Goal: Task Accomplishment & Management: Complete application form

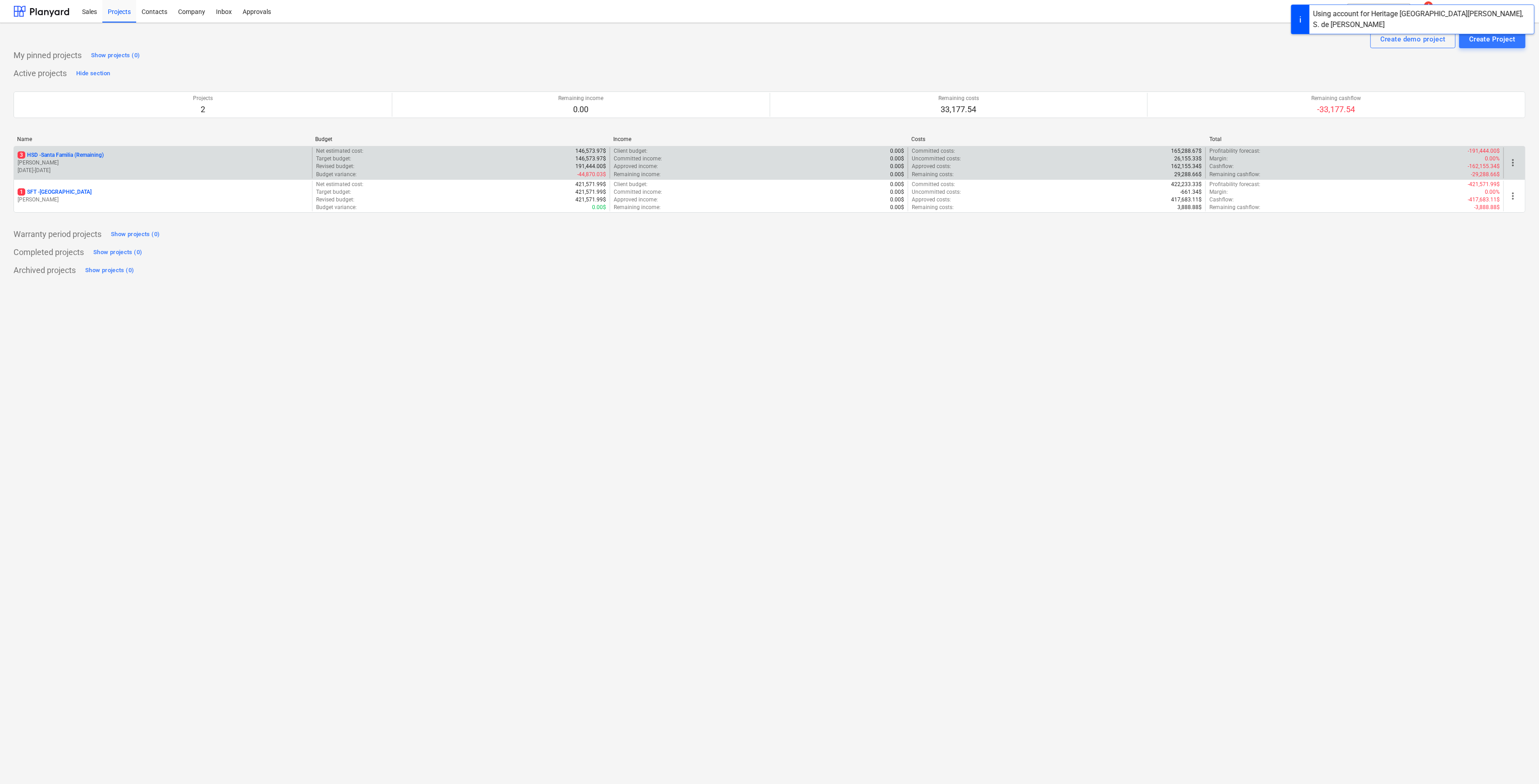
click at [79, 156] on p "3 HSD - [GEOGRAPHIC_DATA] (Remaining)" at bounding box center [60, 155] width 86 height 8
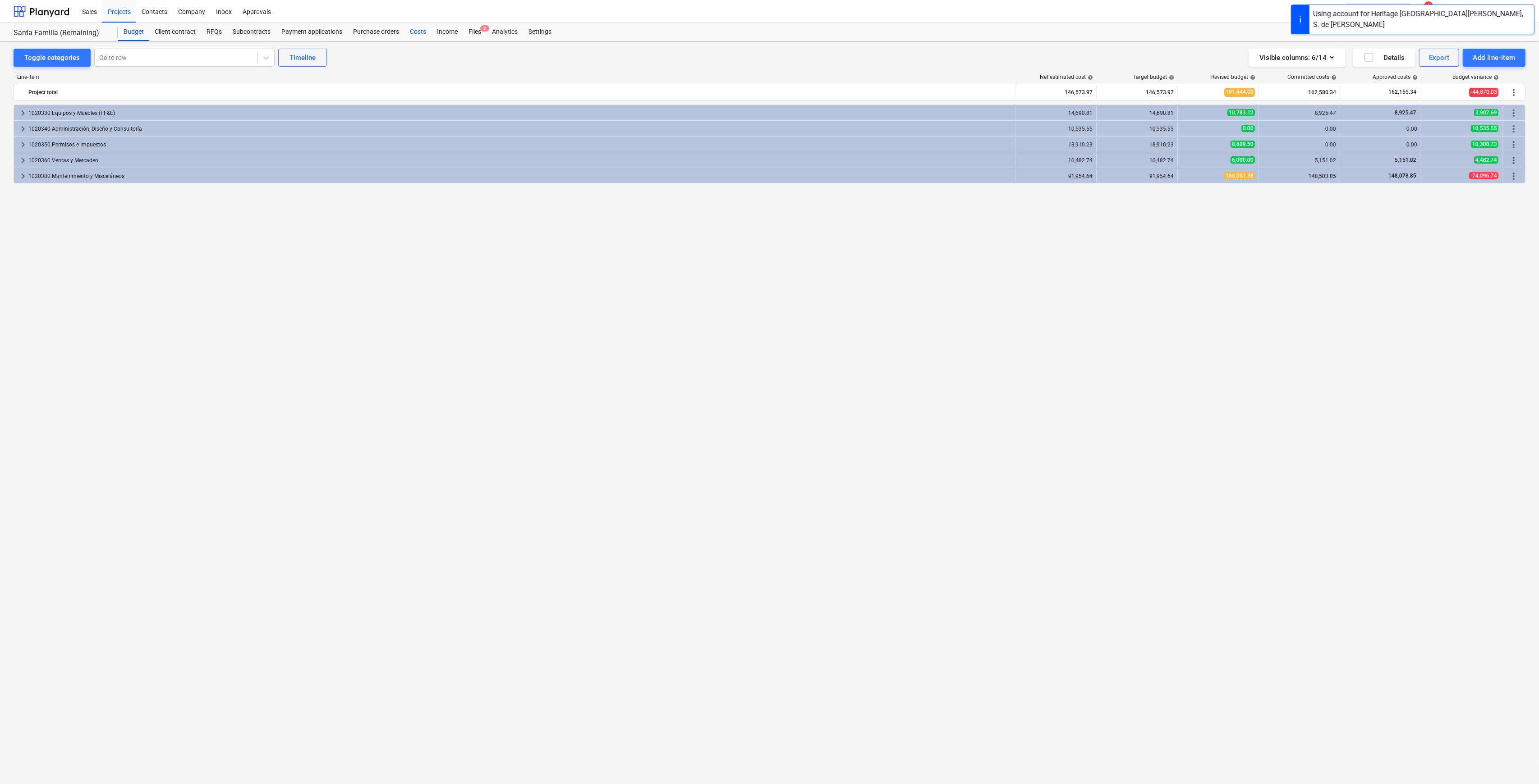
click at [414, 33] on div "Costs" at bounding box center [418, 32] width 27 height 18
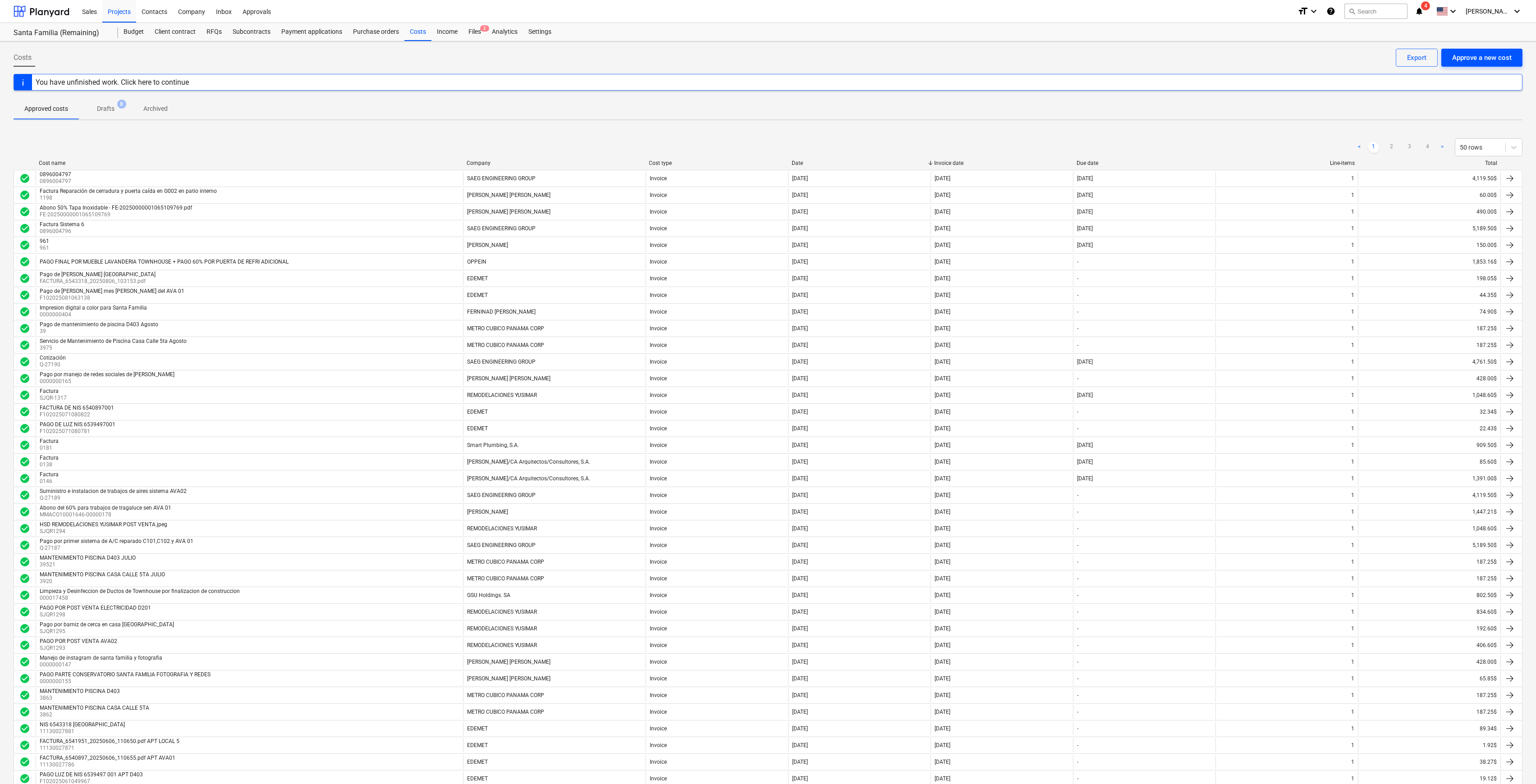
click at [1480, 61] on div "Approve a new cost" at bounding box center [1482, 58] width 60 height 12
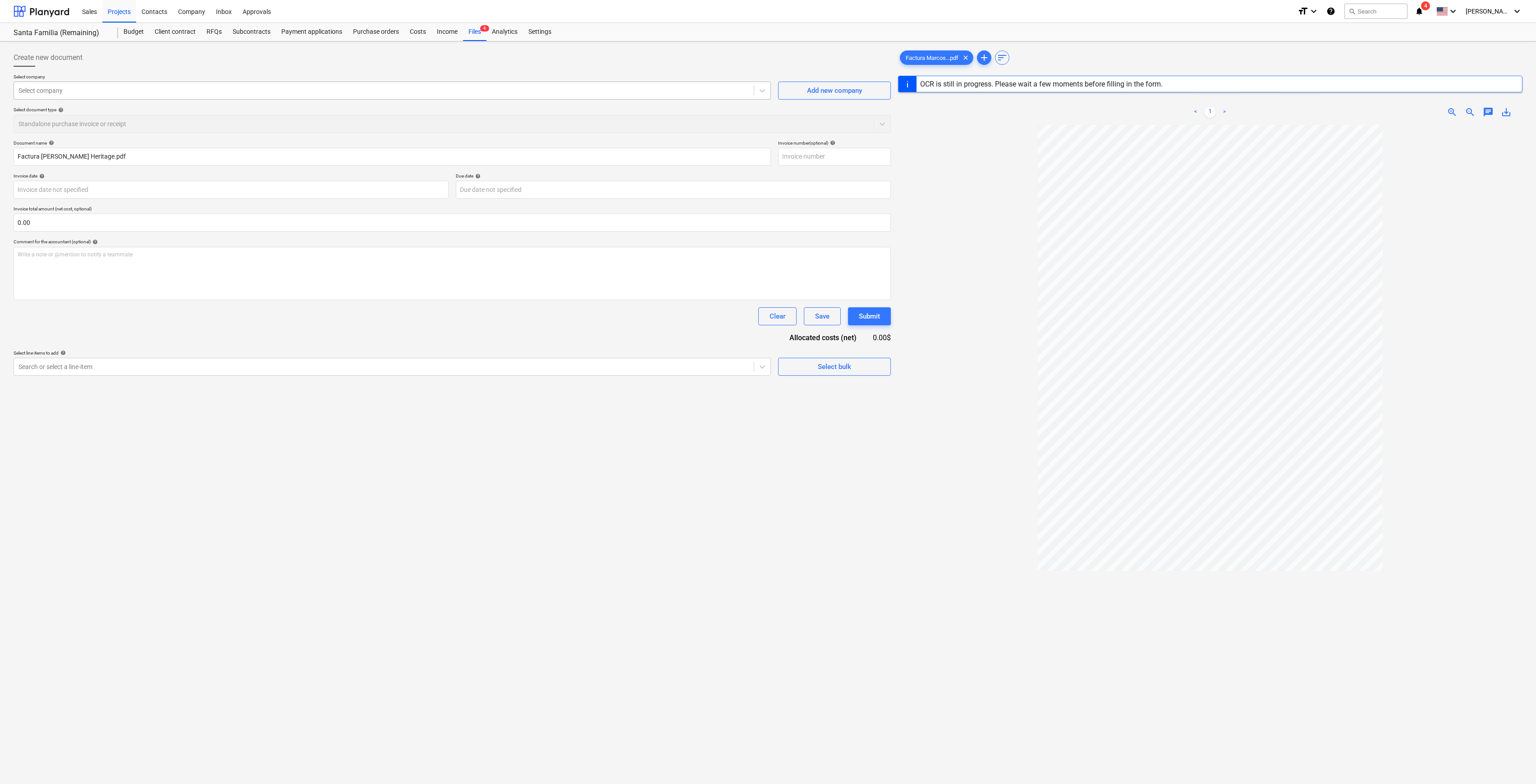
click at [246, 87] on div at bounding box center [384, 90] width 731 height 9
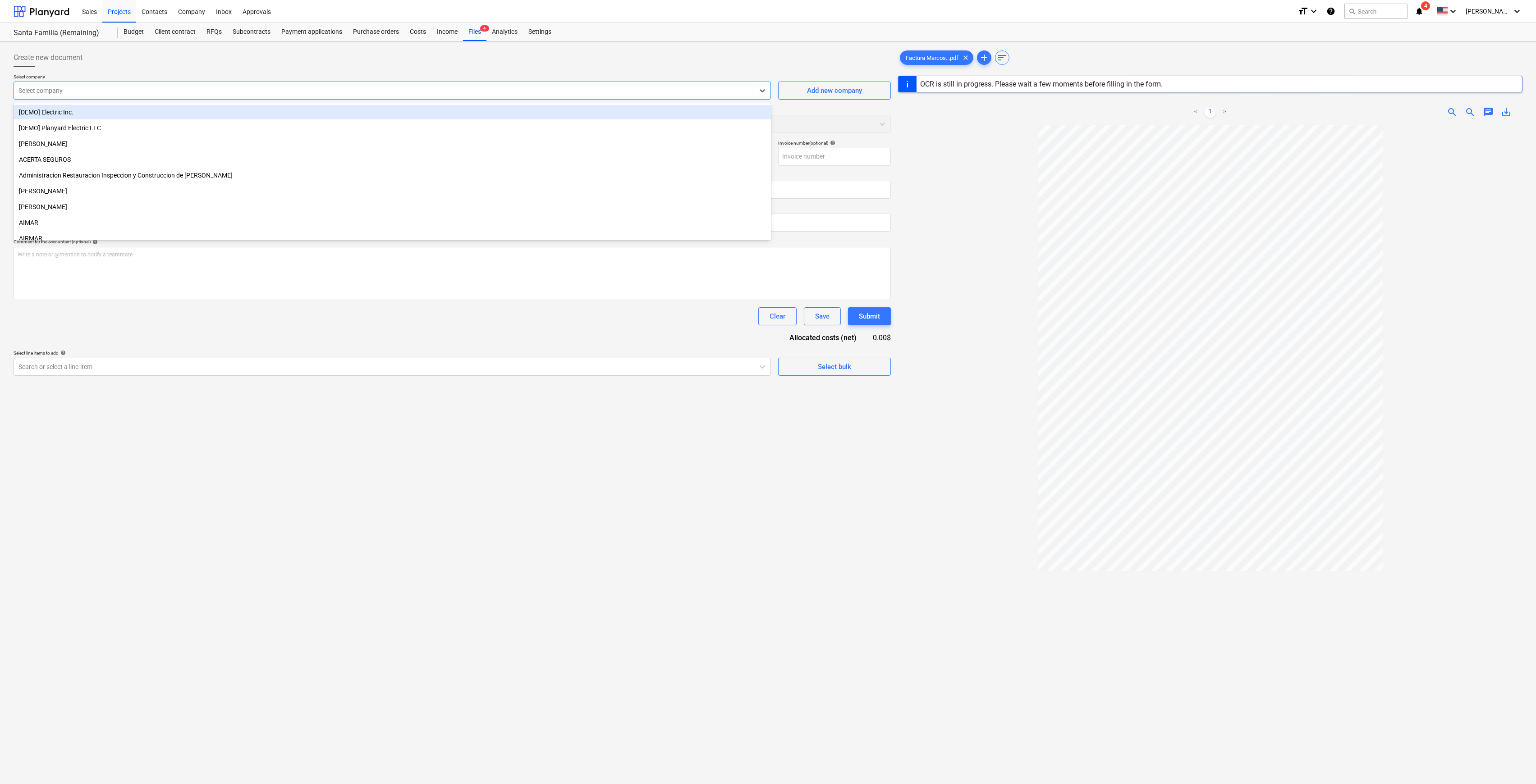
type input "0000000166"
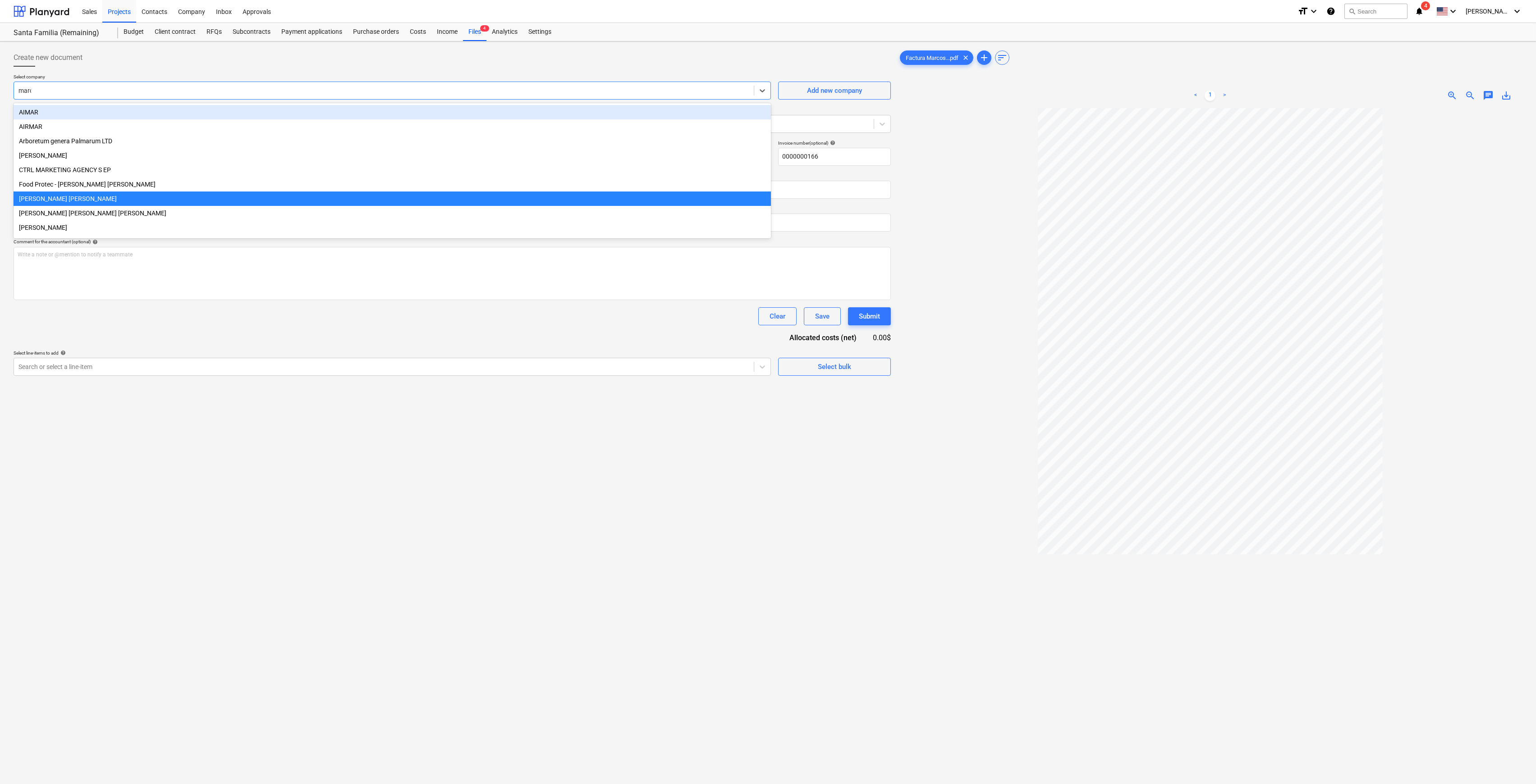
type input "marco"
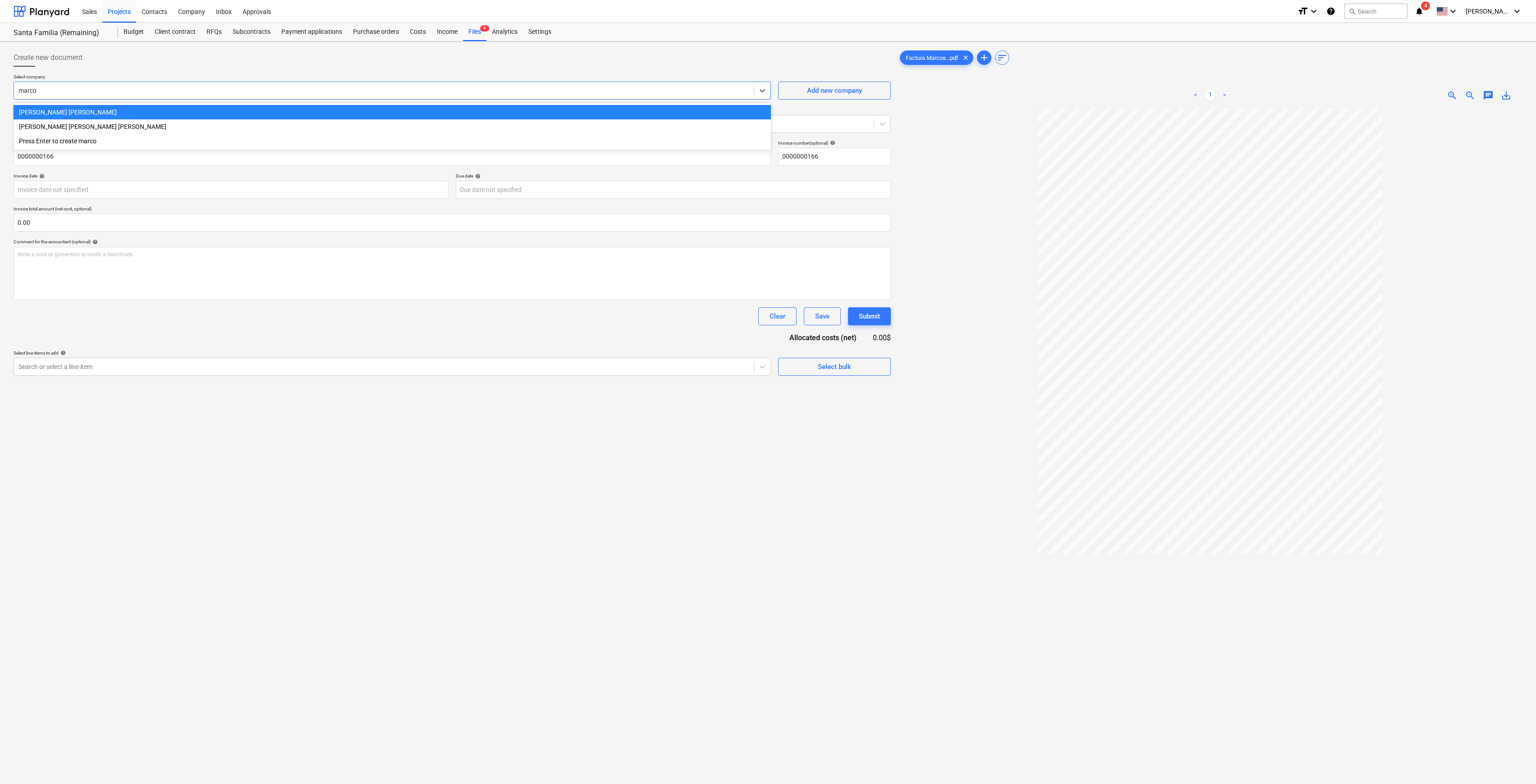
click at [215, 115] on div "[PERSON_NAME] [PERSON_NAME]" at bounding box center [393, 112] width 758 height 14
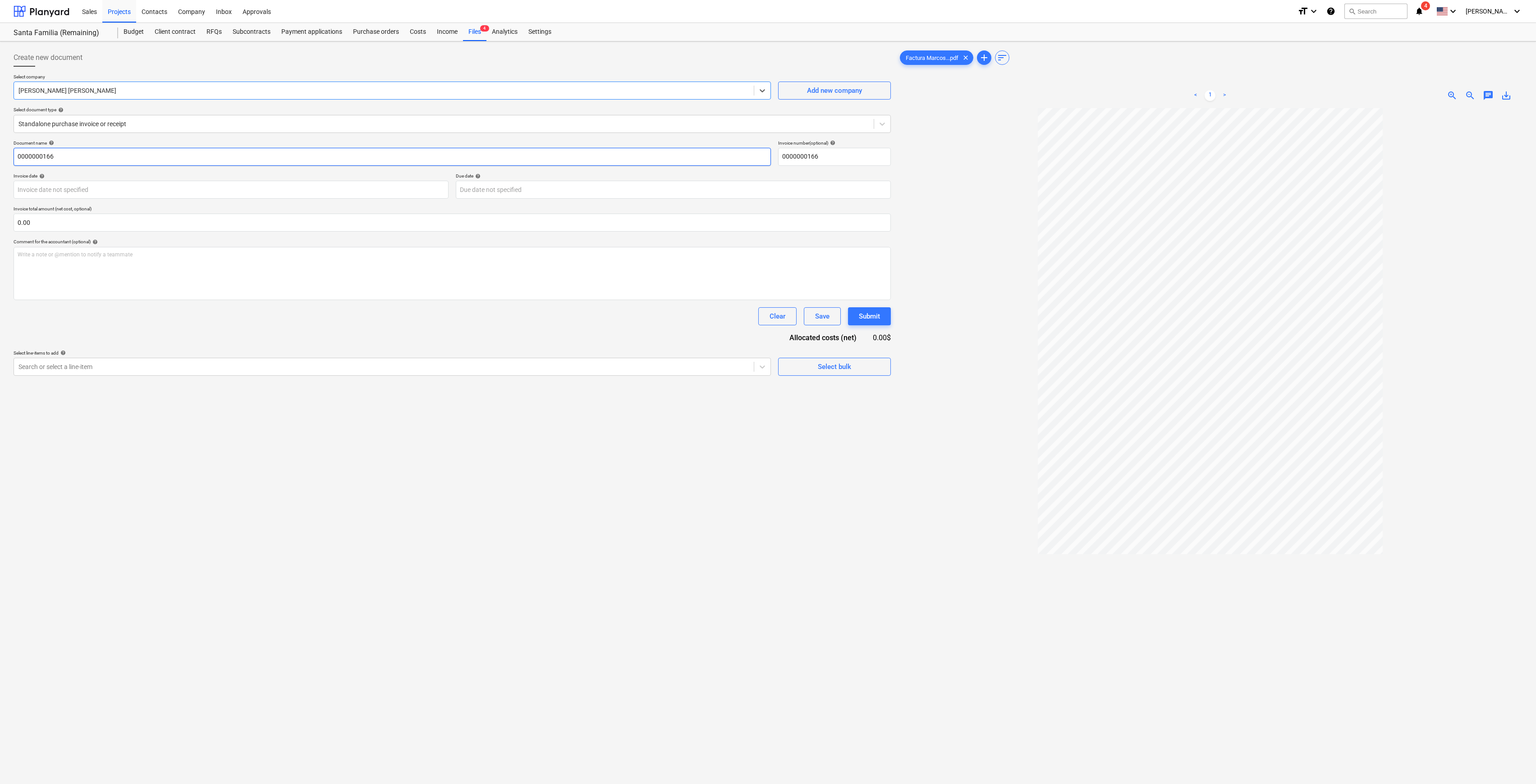
drag, startPoint x: 121, startPoint y: 158, endPoint x: -83, endPoint y: 155, distance: 204.0
click at [0, 155] on html "Sales Projects Contacts Company Inbox Approvals format_size keyboard_arrow_down…" at bounding box center [768, 392] width 1536 height 784
type input "Manejo de redes sociales [PERSON_NAME]"
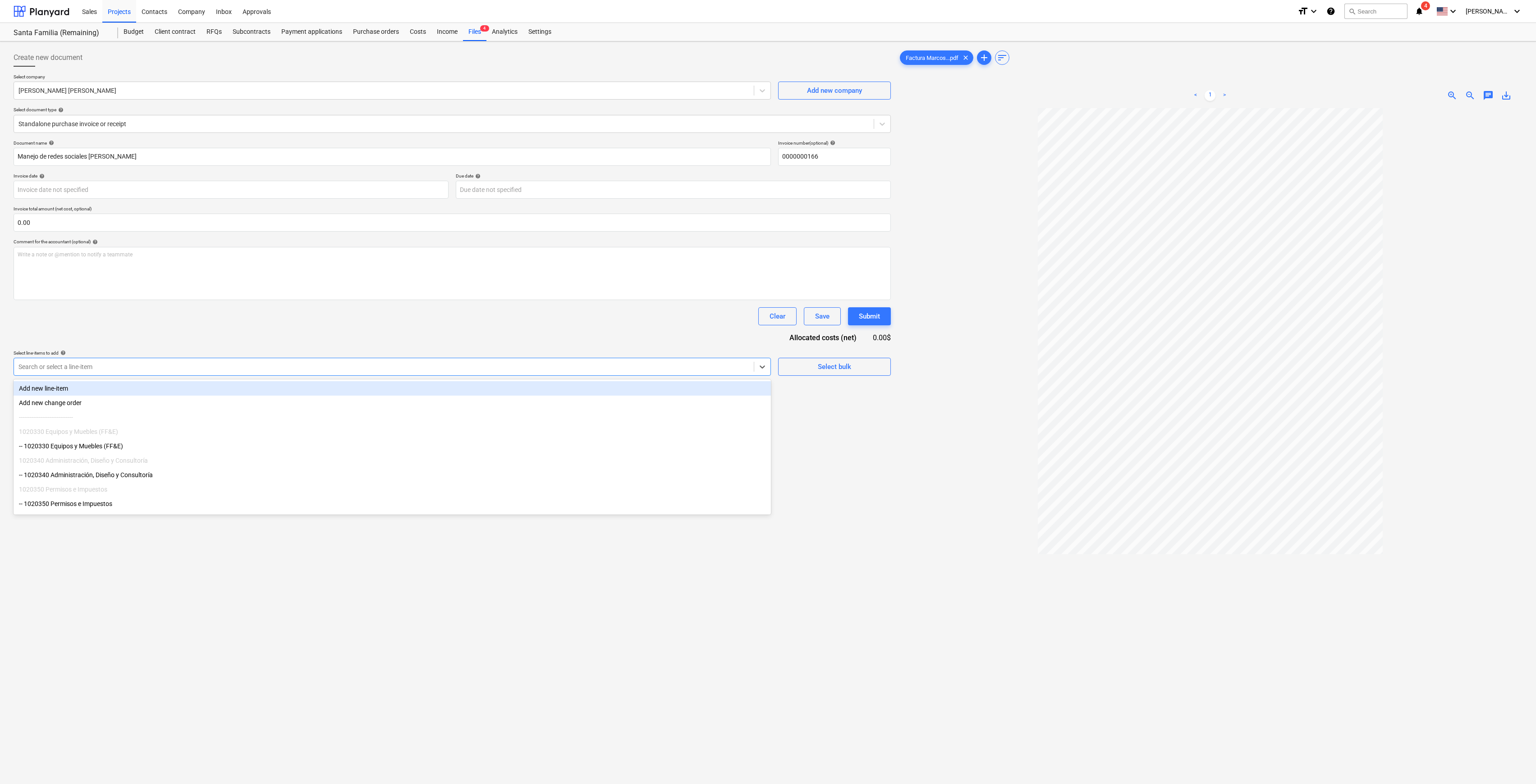
click at [516, 363] on div at bounding box center [384, 367] width 731 height 9
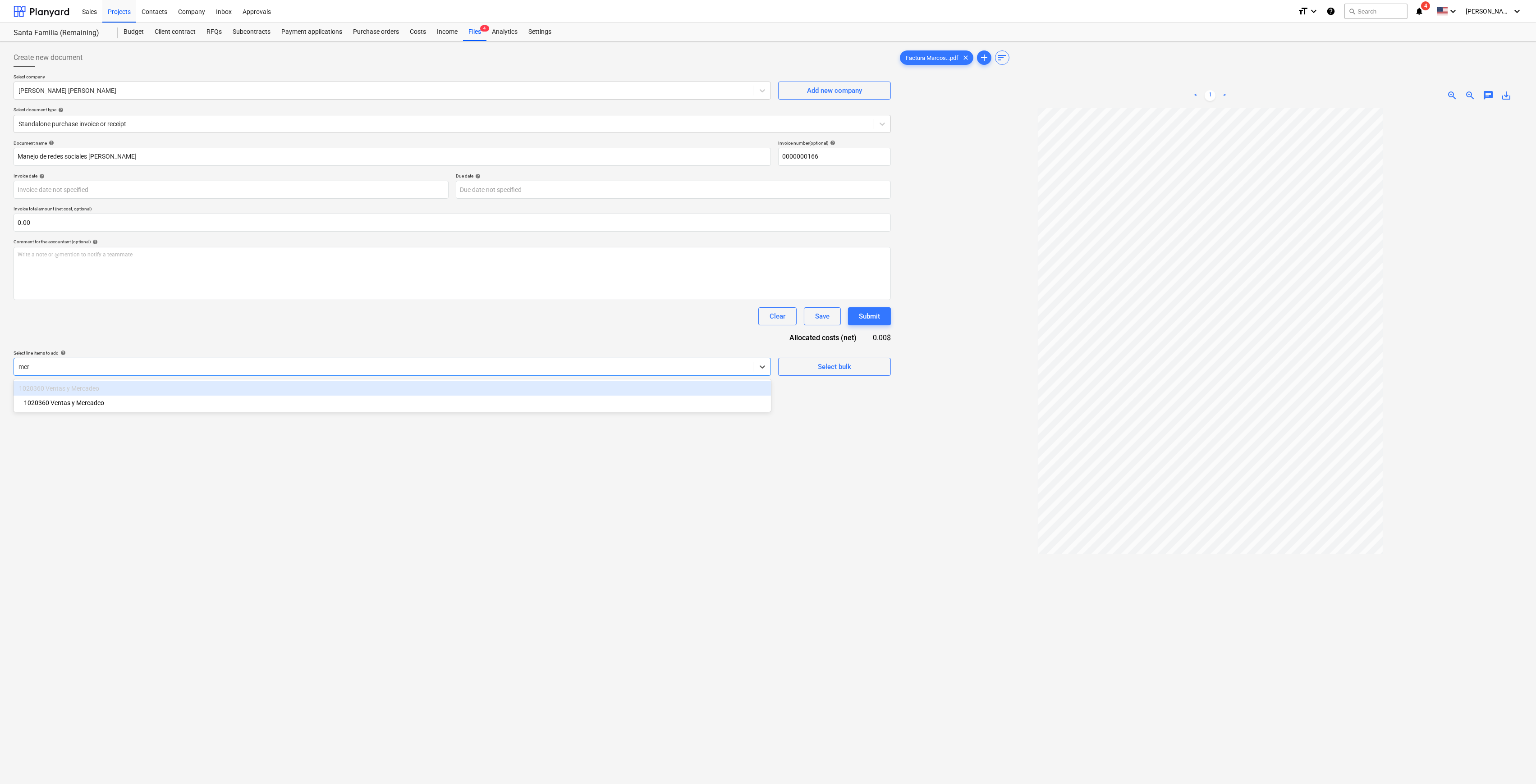
type input "merc"
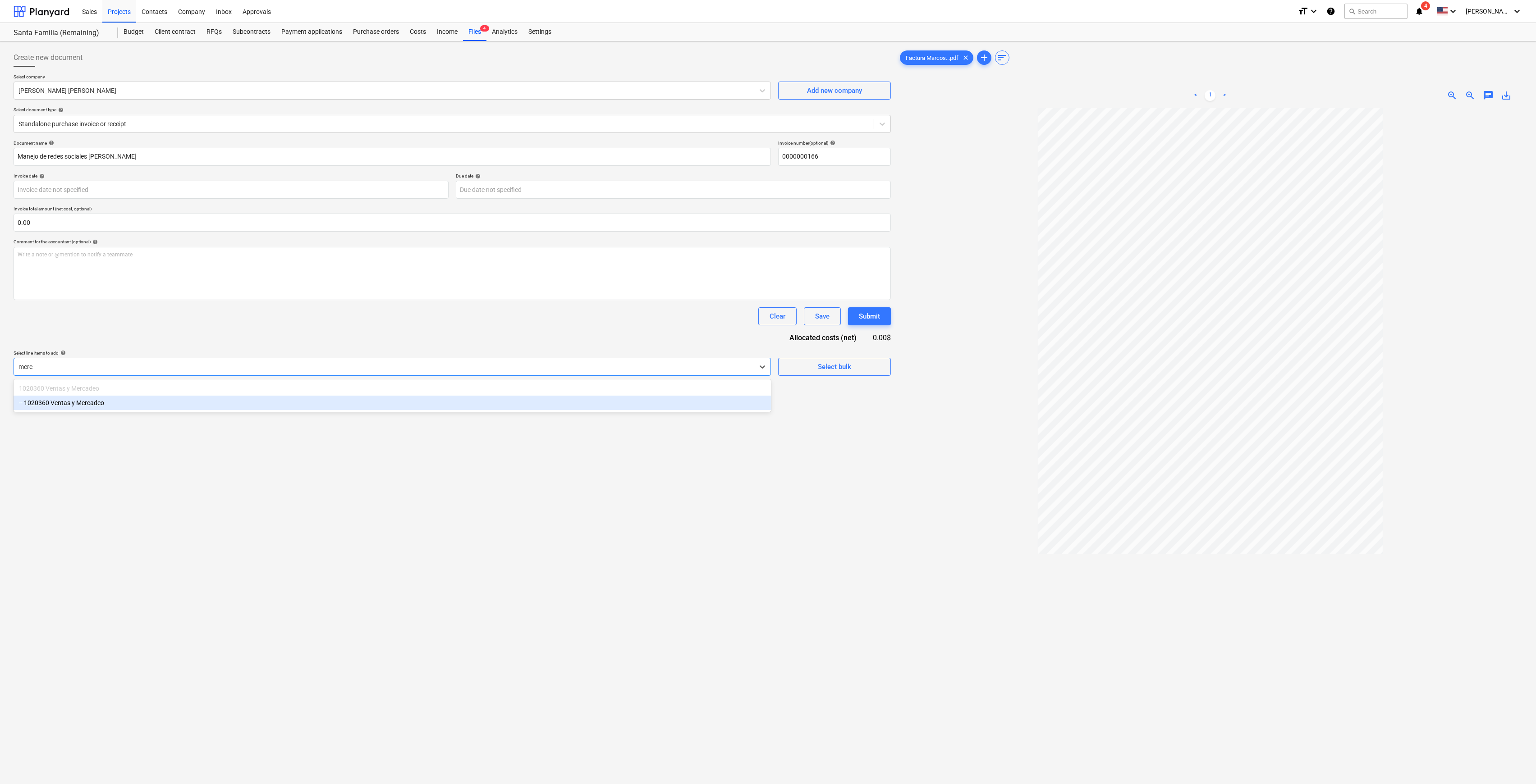
click at [514, 409] on div "-- 1020360 Ventas y Mercadeo" at bounding box center [393, 403] width 758 height 14
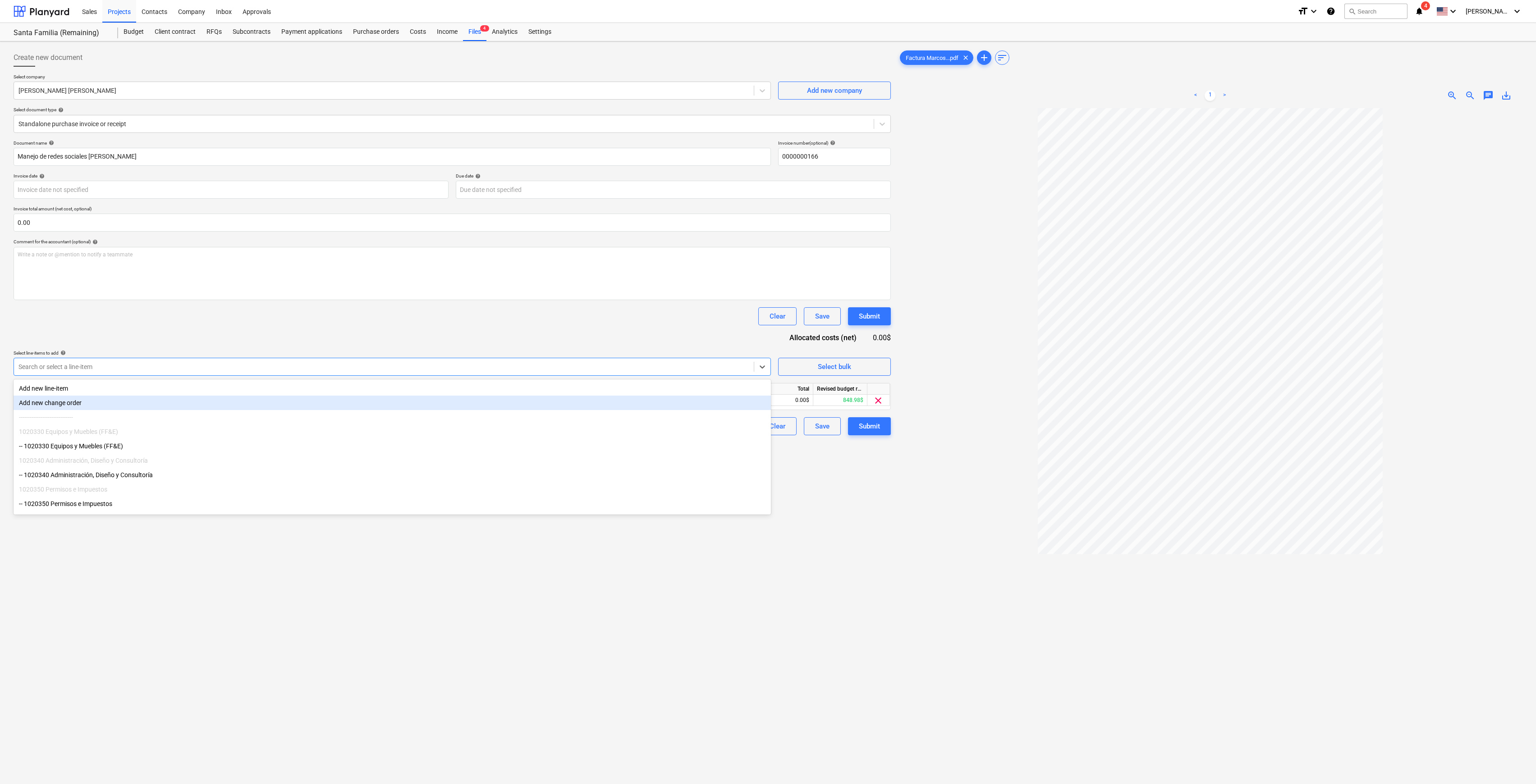
drag, startPoint x: 931, startPoint y: 524, endPoint x: 910, endPoint y: 485, distance: 44.3
click at [931, 521] on div at bounding box center [1210, 487] width 624 height 759
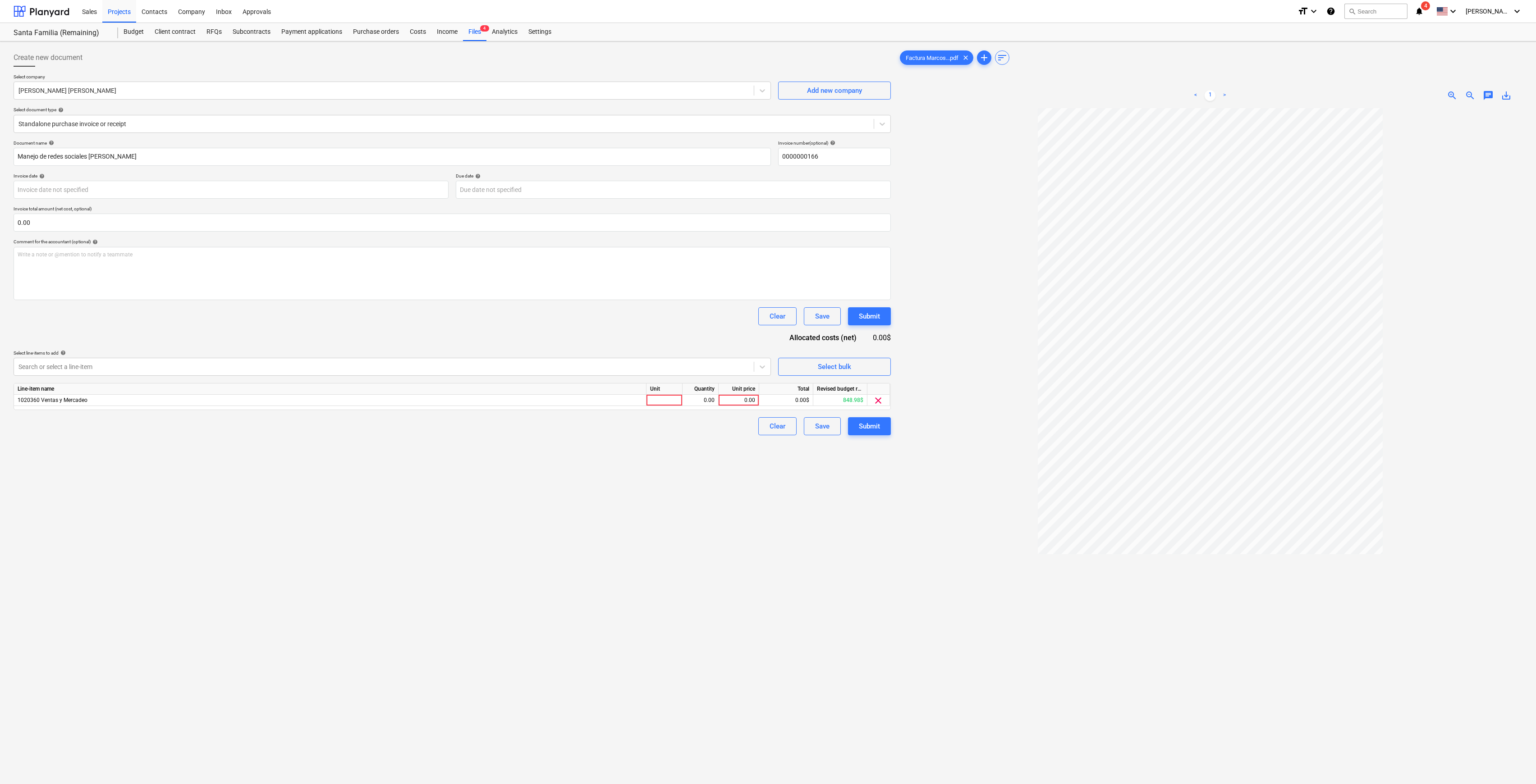
click at [740, 405] on div "Line-item name Unit Quantity Unit price Total Revised budget remaining 1020360 …" at bounding box center [452, 396] width 878 height 27
click at [744, 396] on div "0.00" at bounding box center [738, 400] width 33 height 11
type input "428"
click at [676, 449] on div "Create new document Select company [PERSON_NAME] [PERSON_NAME] Add new company …" at bounding box center [452, 457] width 885 height 826
click at [870, 436] on div "Create new document Select company [PERSON_NAME] [PERSON_NAME] Add new company …" at bounding box center [452, 457] width 885 height 826
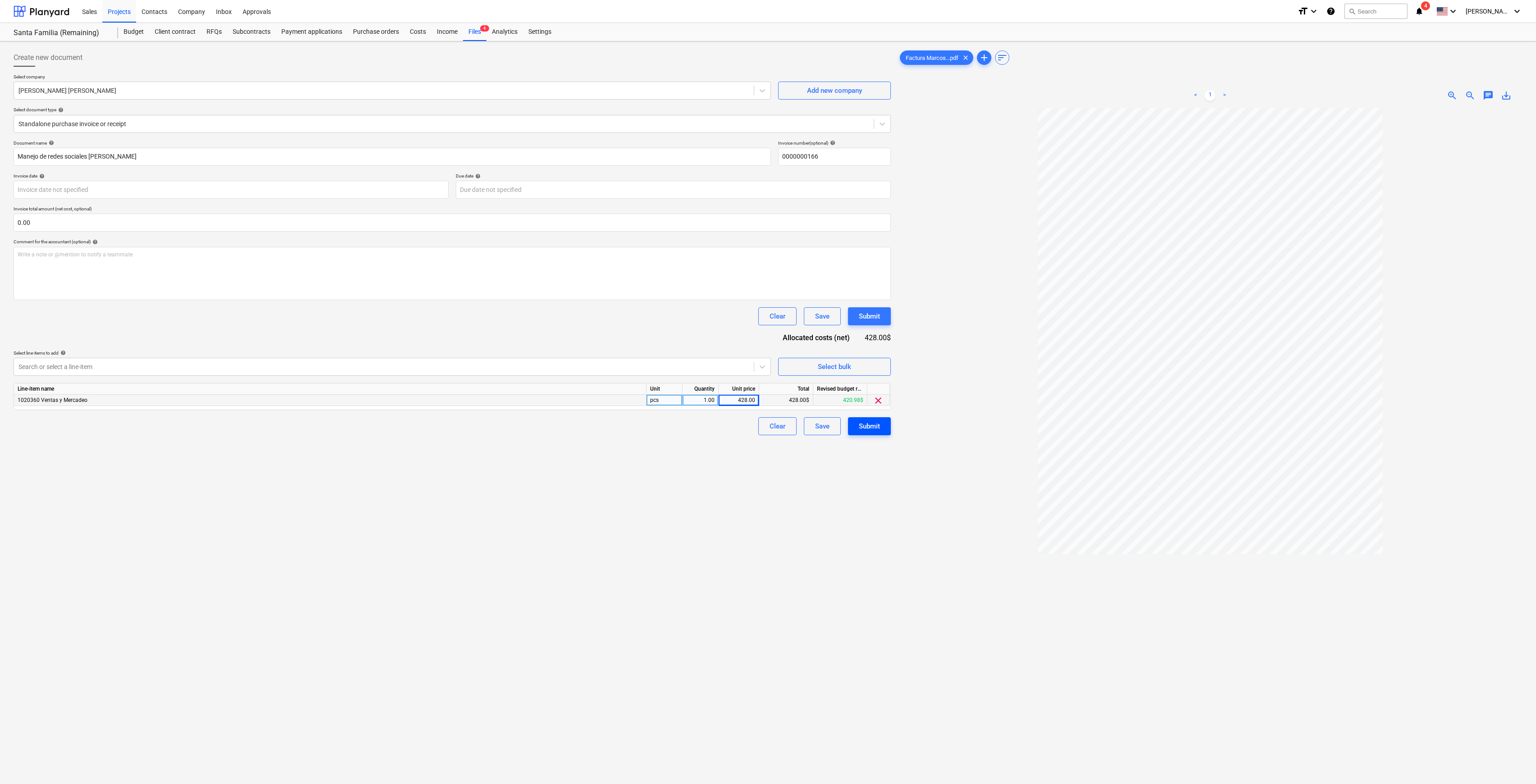
click at [869, 428] on div "Submit" at bounding box center [869, 426] width 21 height 12
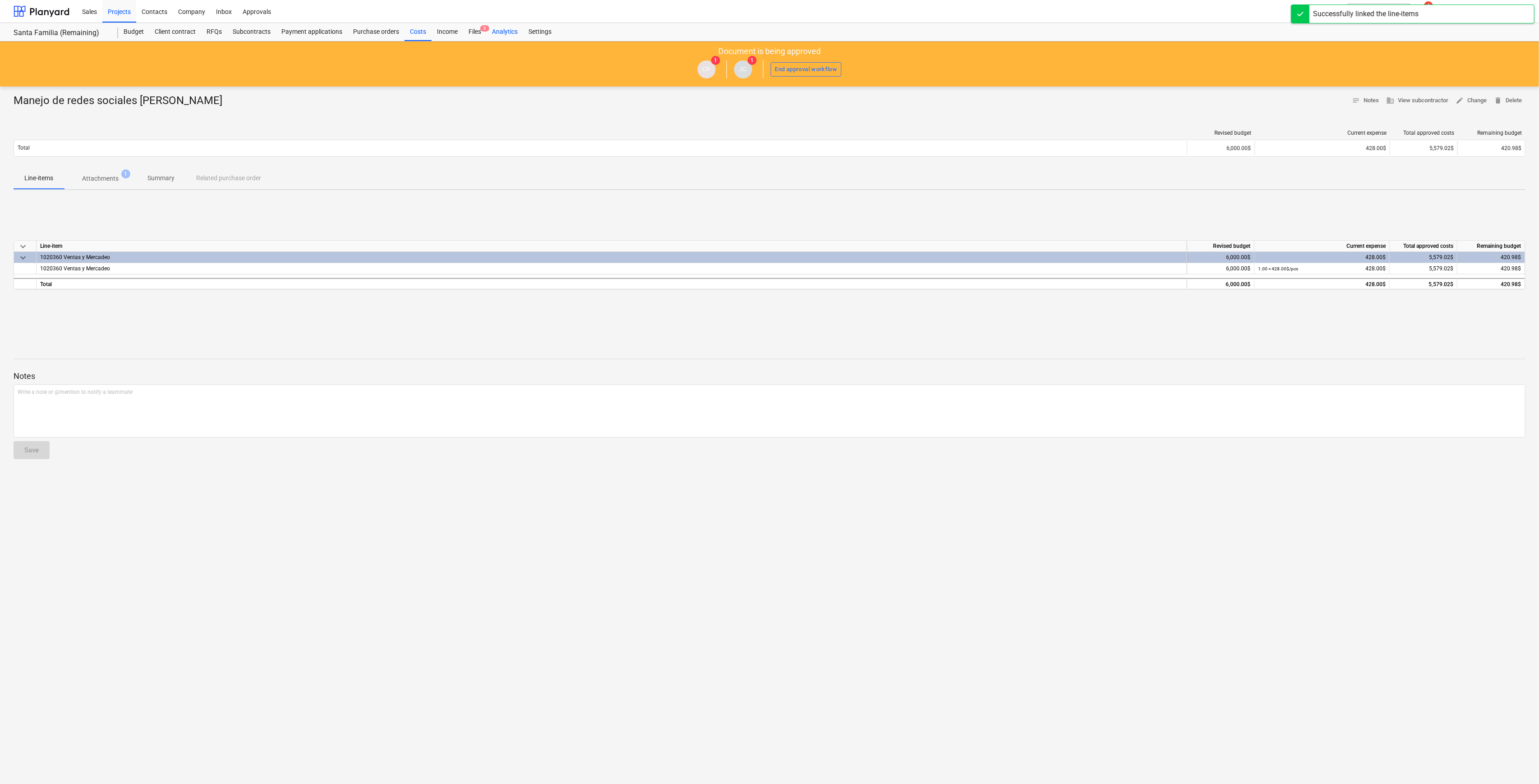
drag, startPoint x: 416, startPoint y: 34, endPoint x: 496, endPoint y: 34, distance: 80.0
click at [416, 34] on div "Costs" at bounding box center [418, 32] width 27 height 18
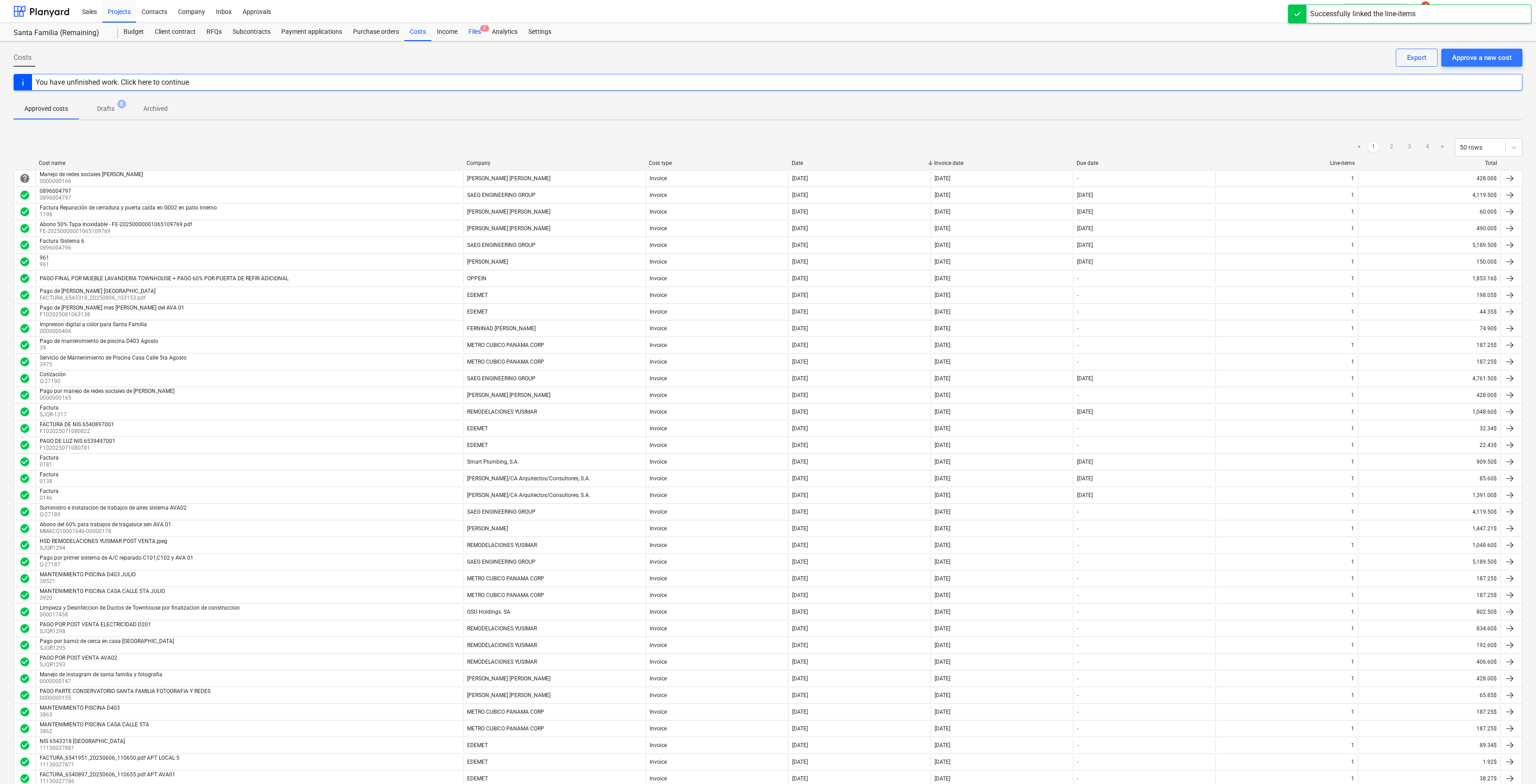
click at [483, 30] on span "3" at bounding box center [485, 28] width 9 height 7
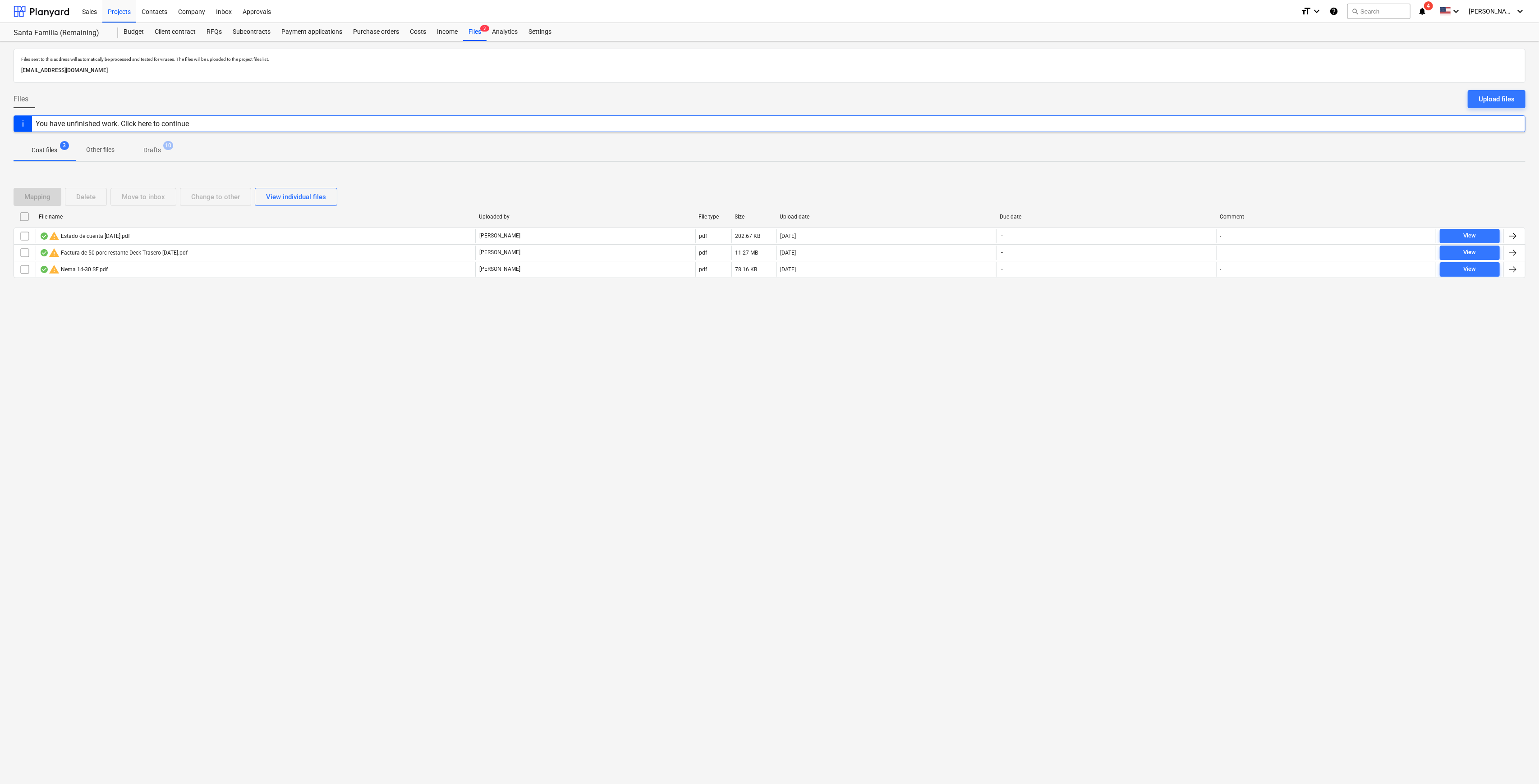
click at [1427, 9] on icon "notifications" at bounding box center [1422, 11] width 9 height 11
click at [1409, 56] on button "Mark all as read" at bounding box center [1412, 59] width 39 height 7
click at [1426, 42] on span "close" at bounding box center [1427, 43] width 11 height 11
click at [1512, 11] on span "[PERSON_NAME]" at bounding box center [1491, 11] width 45 height 7
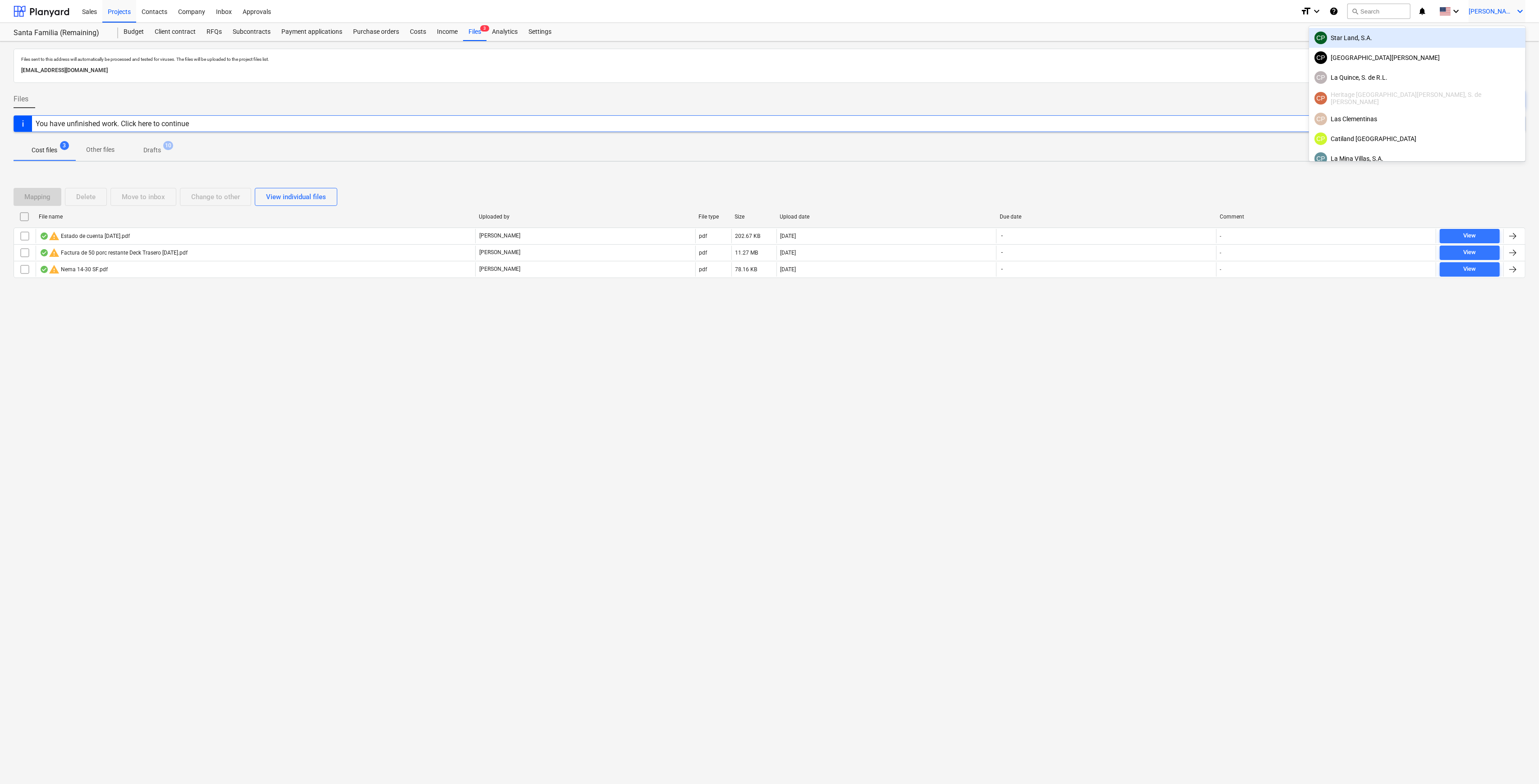
click at [1463, 40] on div "CP Star Land, S.A." at bounding box center [1417, 38] width 206 height 13
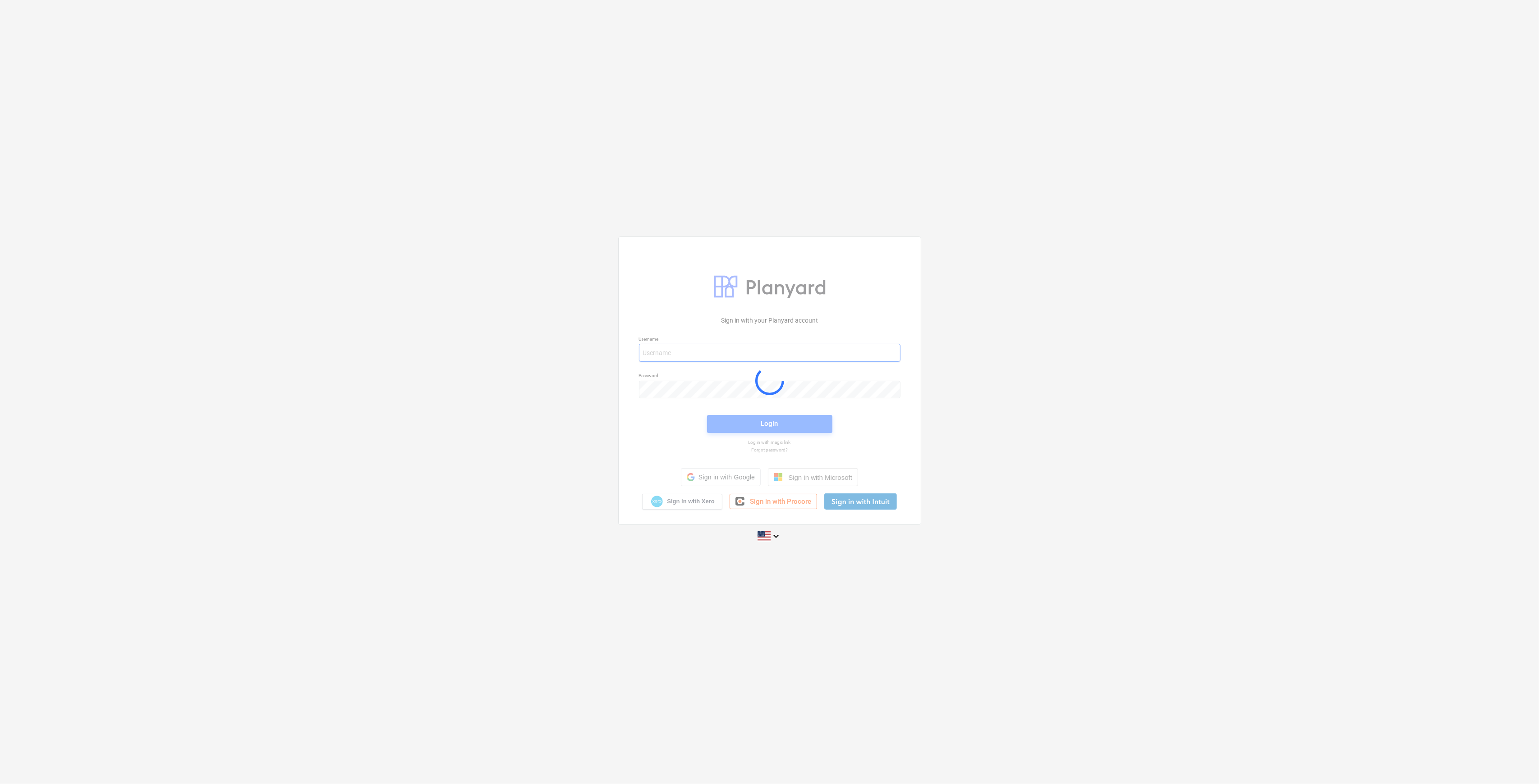
type input "[PERSON_NAME][EMAIL_ADDRESS][DOMAIN_NAME]"
